Goal: Transaction & Acquisition: Obtain resource

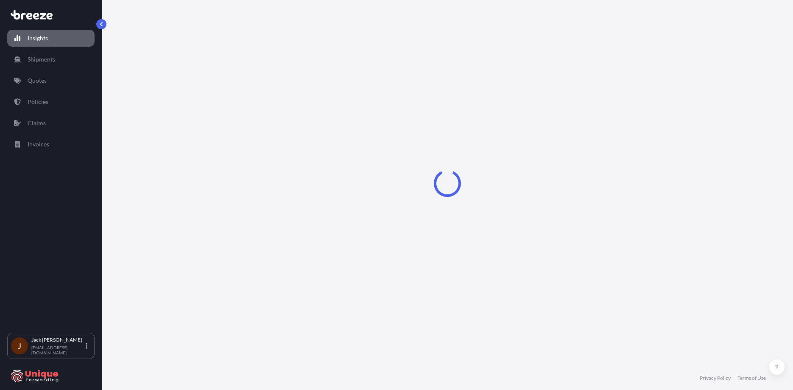
select select "2025"
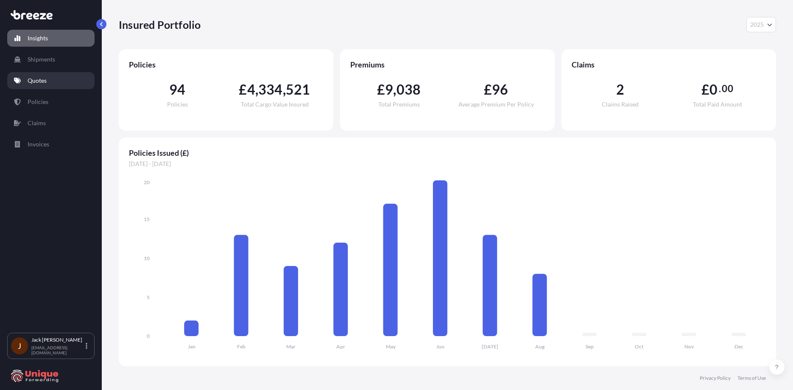
click at [74, 78] on link "Quotes" at bounding box center [50, 80] width 87 height 17
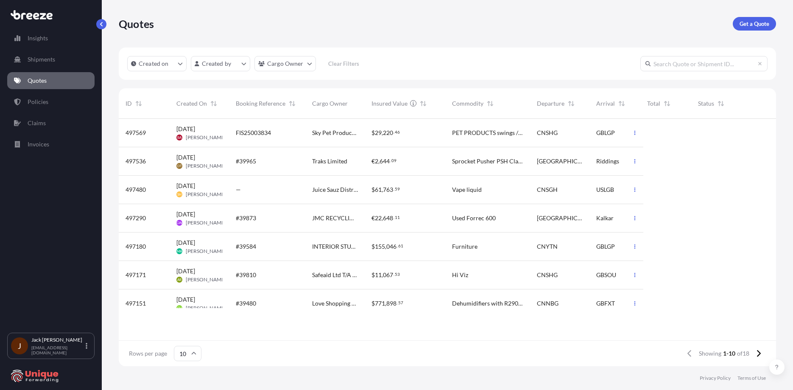
scroll to position [246, 651]
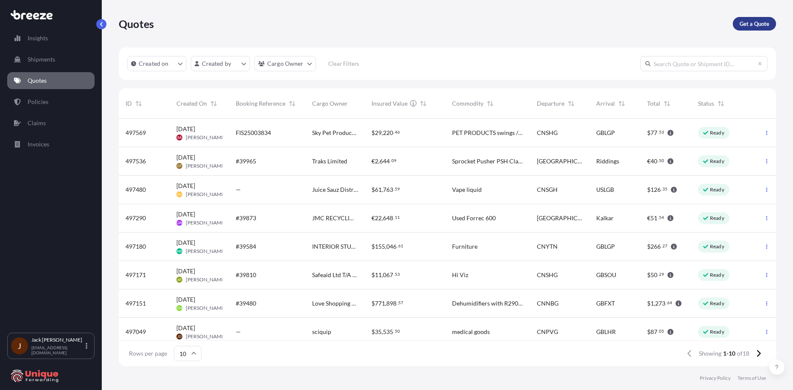
click at [744, 25] on p "Get a Quote" at bounding box center [755, 24] width 30 height 8
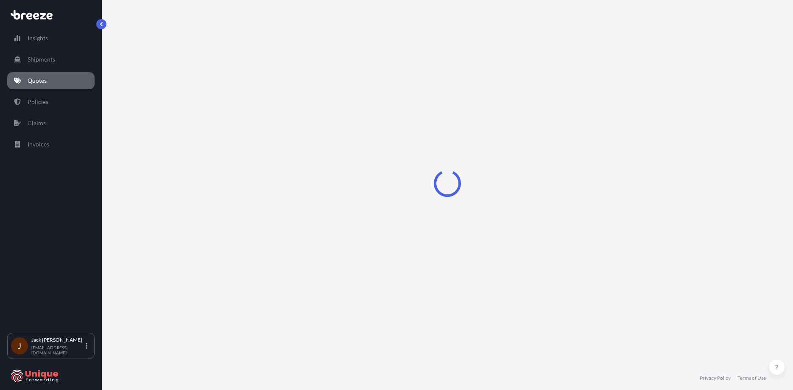
select select "Sea"
select select "1"
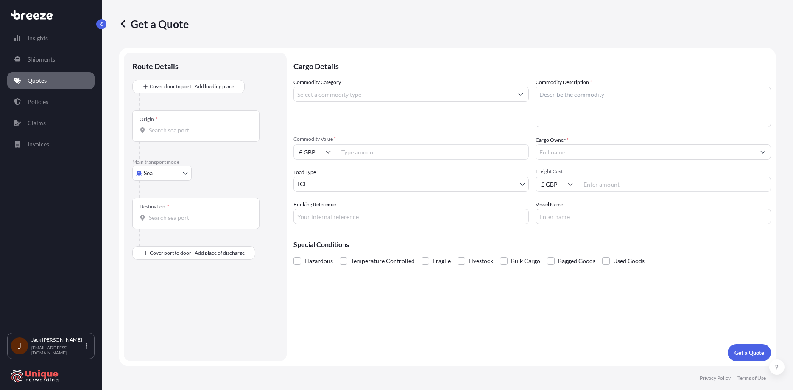
click at [196, 128] on input "Origin *" at bounding box center [199, 130] width 100 height 8
click at [200, 154] on span "INMUN - [GEOGRAPHIC_DATA] , [GEOGRAPHIC_DATA]" at bounding box center [215, 158] width 109 height 8
type input "INMUN - [GEOGRAPHIC_DATA], [GEOGRAPHIC_DATA]"
click at [180, 212] on div "Destination *" at bounding box center [195, 216] width 127 height 31
click at [180, 217] on input "Destination *" at bounding box center [199, 221] width 100 height 8
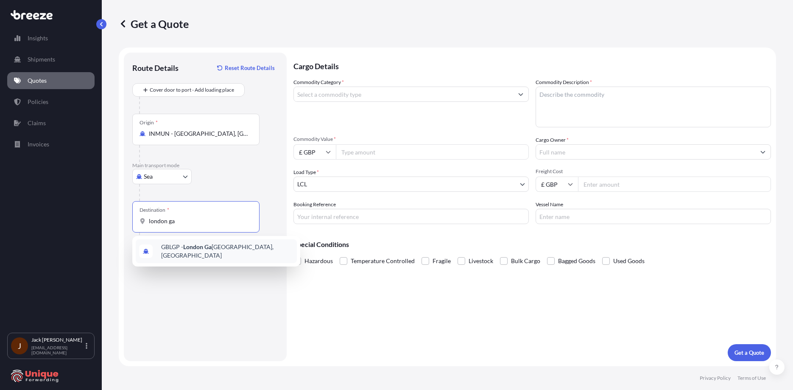
click at [204, 254] on div "GBLGP - [GEOGRAPHIC_DATA], [GEOGRAPHIC_DATA]" at bounding box center [216, 251] width 161 height 24
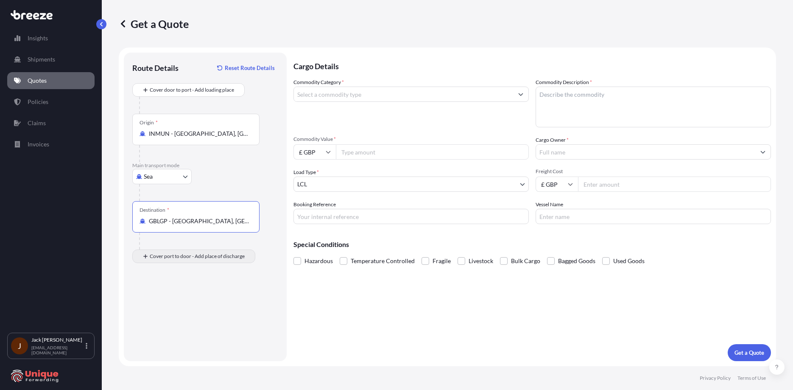
type input "GBLGP - [GEOGRAPHIC_DATA], [GEOGRAPHIC_DATA]"
click at [196, 298] on input "Place of Discharge" at bounding box center [199, 301] width 100 height 8
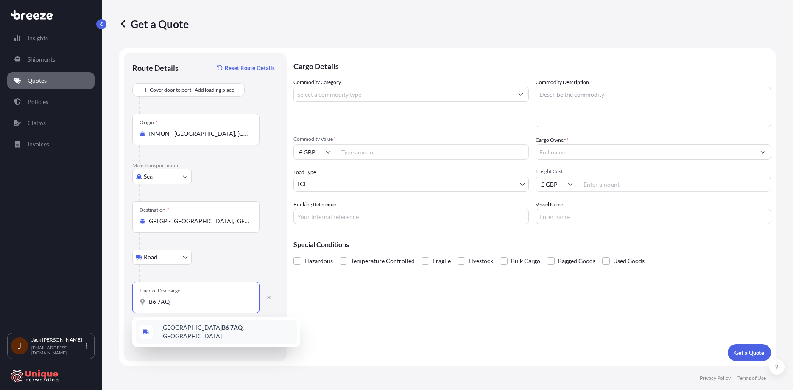
click at [242, 332] on div "Birmingham B6 7AQ , [GEOGRAPHIC_DATA]" at bounding box center [216, 332] width 161 height 24
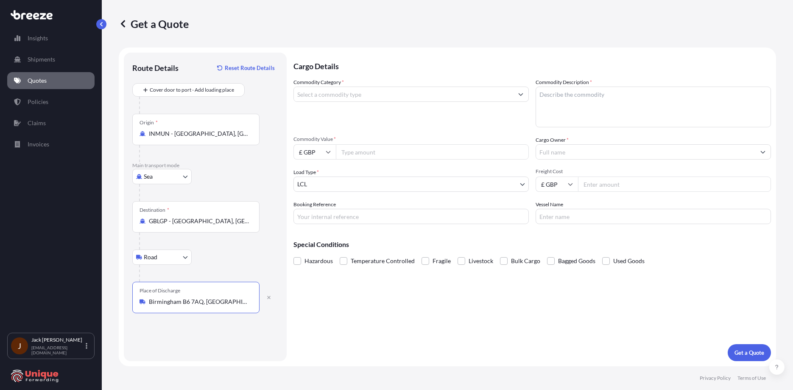
type input "Birmingham B6 7AQ, [GEOGRAPHIC_DATA]"
click at [331, 100] on input "Commodity Category *" at bounding box center [403, 94] width 219 height 15
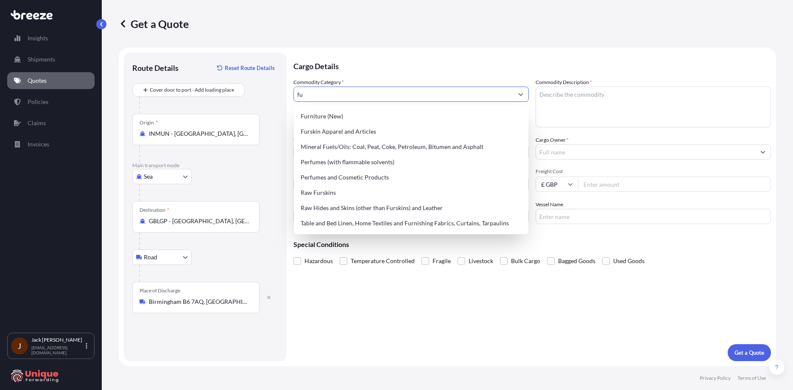
type input "f"
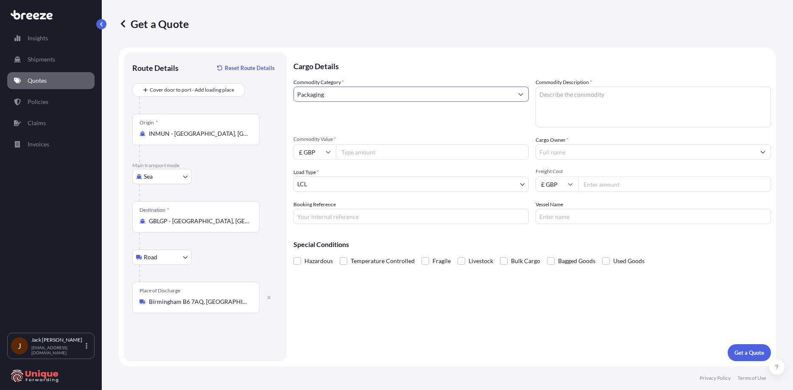
type input "Packaging"
click at [659, 101] on textarea "Commodity Description *" at bounding box center [653, 107] width 235 height 41
type textarea "packaging"
click at [405, 154] on input "Commodity Value *" at bounding box center [432, 151] width 193 height 15
type input "25000"
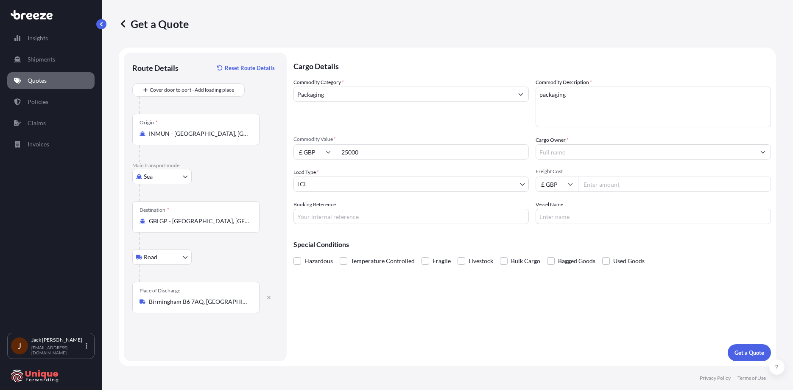
click at [407, 182] on body "83 options available. 19 options available. 1 option available. 0 options avail…" at bounding box center [396, 195] width 793 height 390
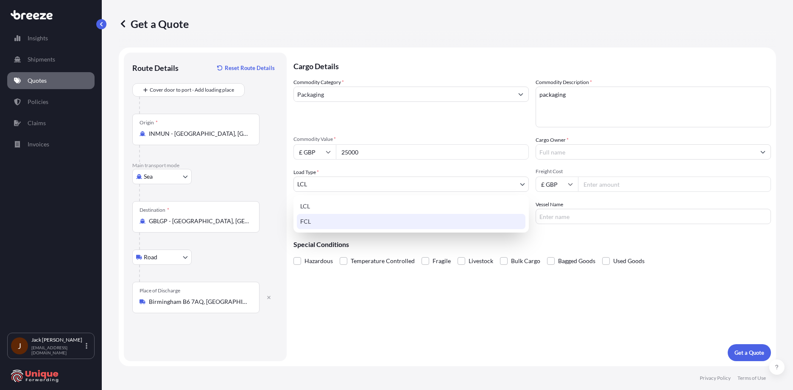
click at [372, 218] on div "FCL" at bounding box center [411, 221] width 229 height 15
select select "2"
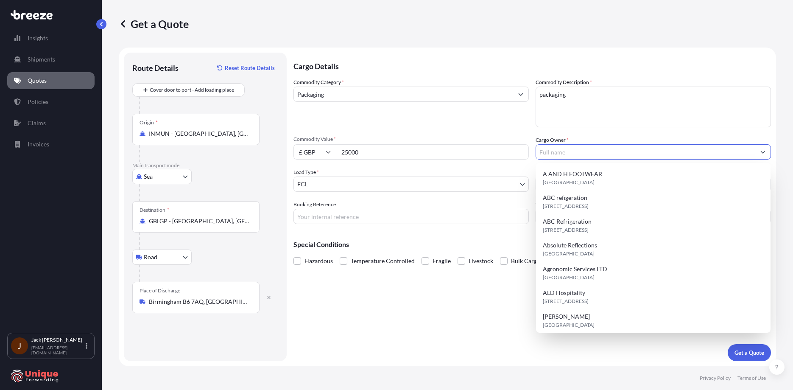
click at [593, 158] on input "Cargo Owner *" at bounding box center [645, 151] width 219 height 15
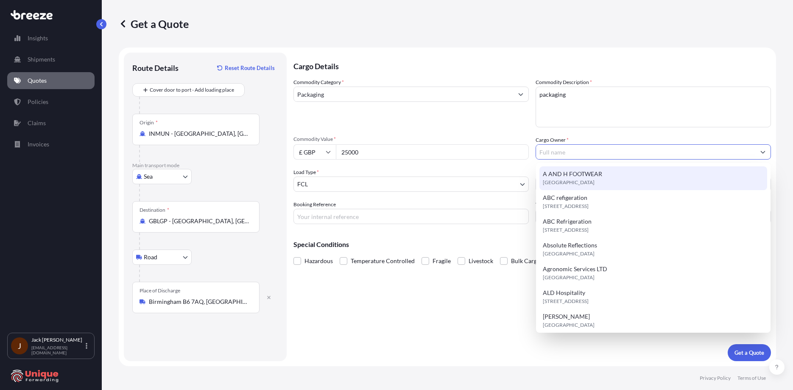
click at [519, 131] on div "Commodity Category * Packaging Commodity Description * packaging Commodity Valu…" at bounding box center [532, 151] width 478 height 146
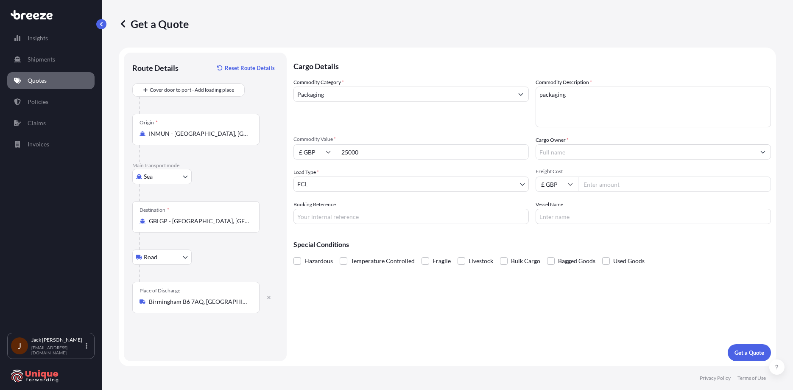
click at [620, 189] on input "Freight Cost" at bounding box center [674, 183] width 193 height 15
type input "2463"
click at [616, 212] on input "Vessel Name" at bounding box center [653, 216] width 235 height 15
click at [400, 217] on input "Booking Reference" at bounding box center [410, 216] width 235 height 15
click at [751, 352] on p "Get a Quote" at bounding box center [750, 352] width 30 height 8
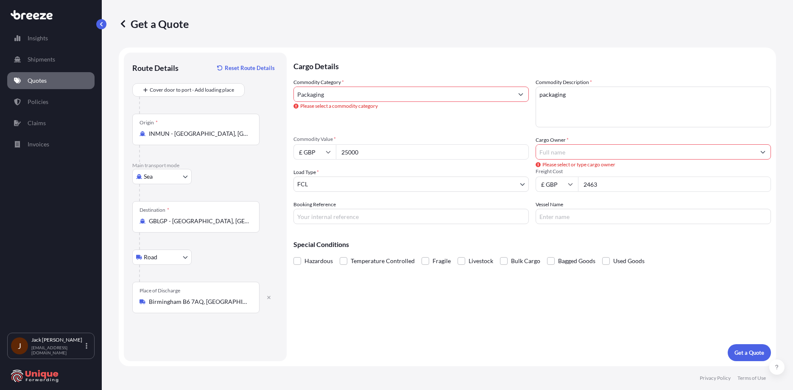
click at [620, 147] on input "Cargo Owner *" at bounding box center [645, 151] width 219 height 15
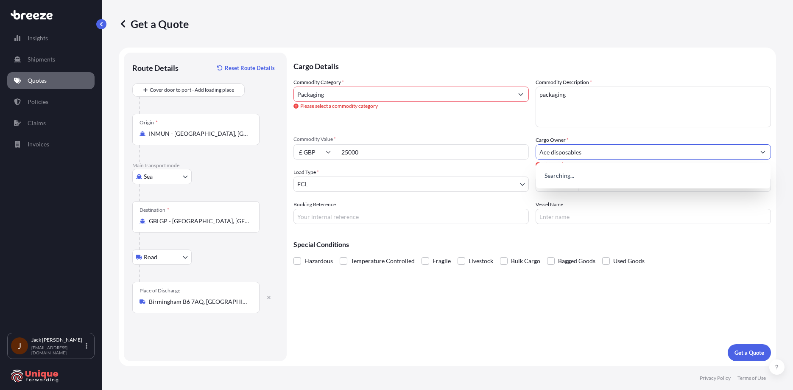
type input "Ace disposables"
click at [410, 93] on input "Packaging" at bounding box center [403, 94] width 219 height 15
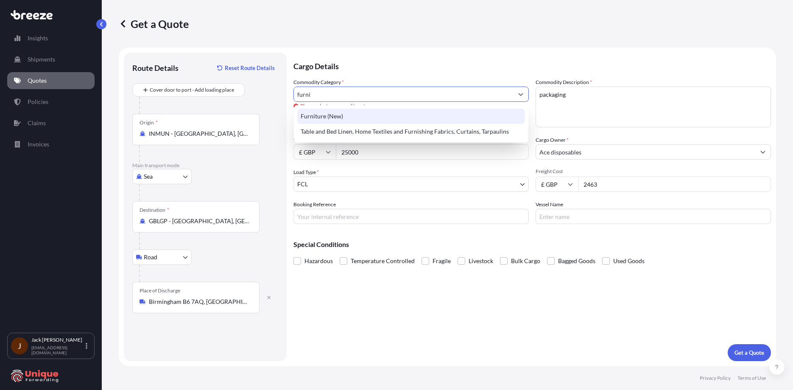
click at [434, 122] on div "Furniture (New)" at bounding box center [411, 116] width 228 height 15
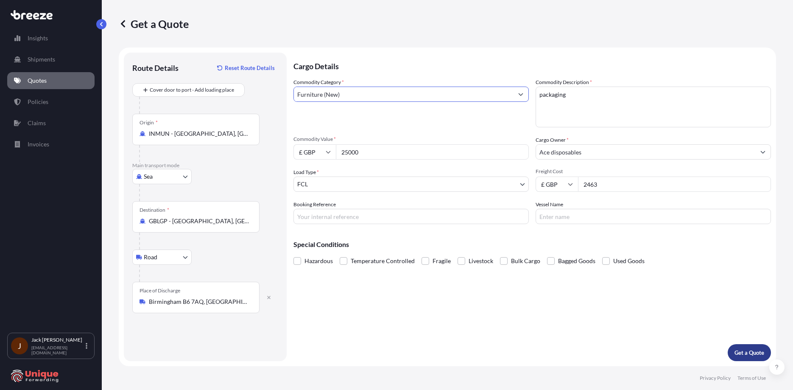
type input "Furniture (New)"
click at [748, 348] on button "Get a Quote" at bounding box center [749, 352] width 43 height 17
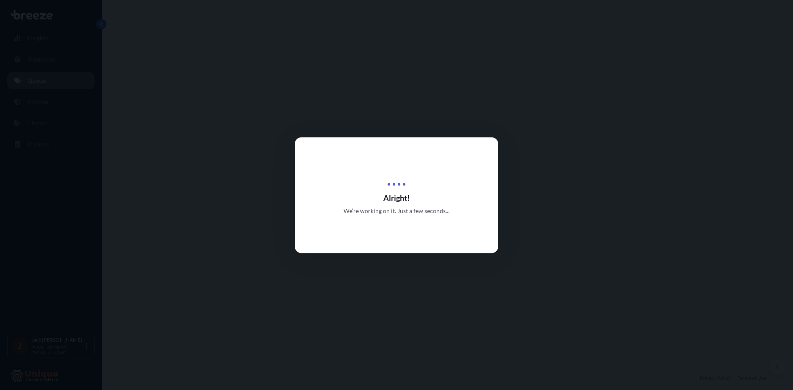
select select "Sea"
select select "Road"
select select "2"
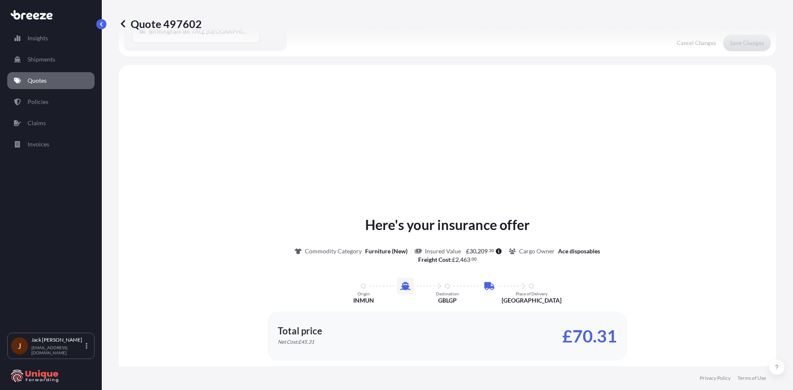
scroll to position [289, 0]
